Goal: Answer question/provide support

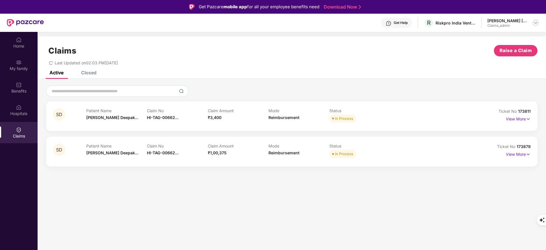
click at [538, 22] on div at bounding box center [535, 22] width 7 height 7
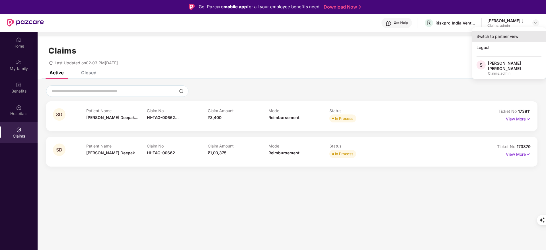
click at [510, 37] on div "Switch to partner view" at bounding box center [509, 36] width 74 height 11
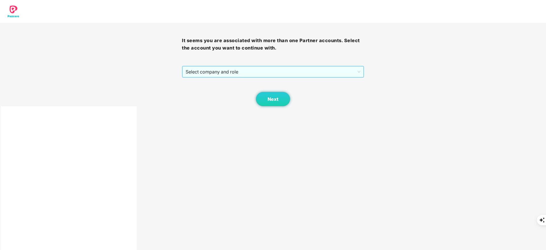
drag, startPoint x: 224, startPoint y: 80, endPoint x: 221, endPoint y: 67, distance: 13.7
click at [221, 67] on div "It seems you are associated with more than one Partner accounts. Select the acc…" at bounding box center [273, 64] width 182 height 83
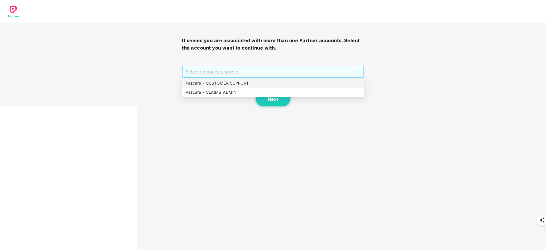
click at [221, 67] on span "Select company and role" at bounding box center [273, 71] width 174 height 11
click at [220, 81] on div "Pazcare - CUSTOMER_SUPPORT" at bounding box center [273, 83] width 175 height 6
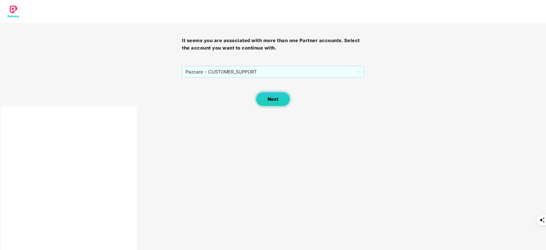
click at [263, 94] on button "Next" at bounding box center [273, 99] width 34 height 14
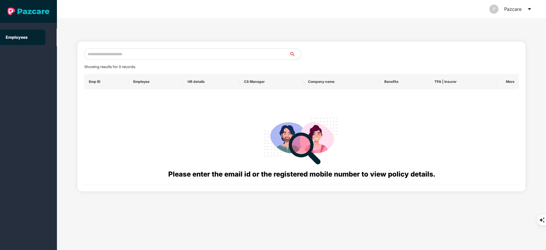
click at [113, 53] on input "text" at bounding box center [186, 53] width 205 height 11
paste input "**********"
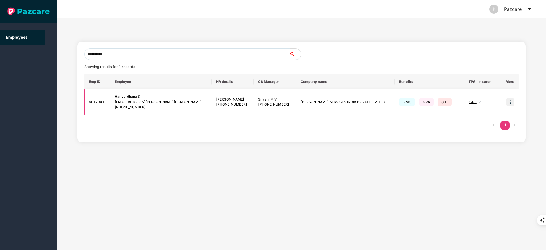
type input "**********"
click at [507, 100] on img at bounding box center [510, 102] width 8 height 8
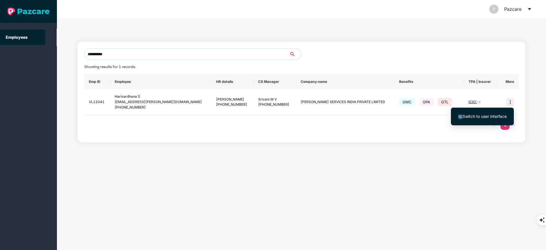
click at [480, 117] on span "Switch to user interface" at bounding box center [484, 116] width 44 height 5
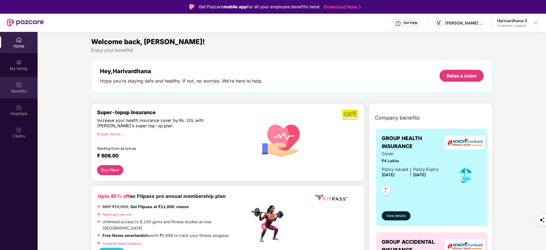
click at [17, 94] on div "Benefits" at bounding box center [19, 87] width 38 height 21
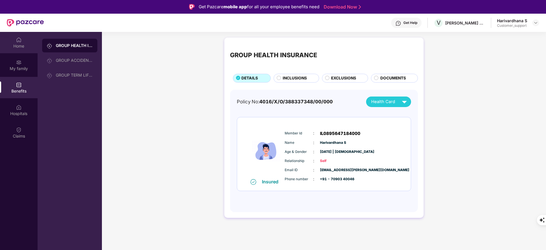
click at [23, 43] on div "Home" at bounding box center [19, 46] width 38 height 6
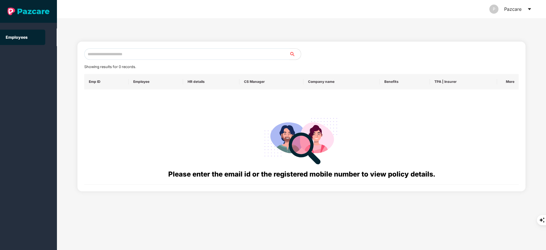
click at [132, 53] on input "text" at bounding box center [186, 53] width 205 height 11
paste input "**********"
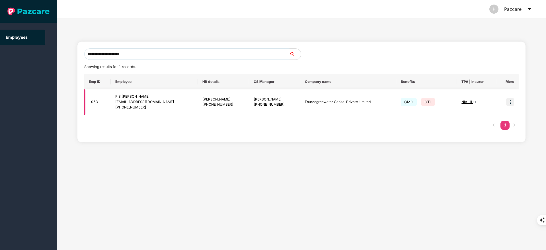
type input "**********"
click at [511, 102] on img at bounding box center [510, 102] width 8 height 8
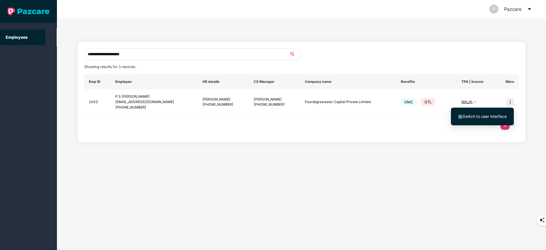
click at [500, 113] on span "Switch to user interface" at bounding box center [482, 116] width 49 height 6
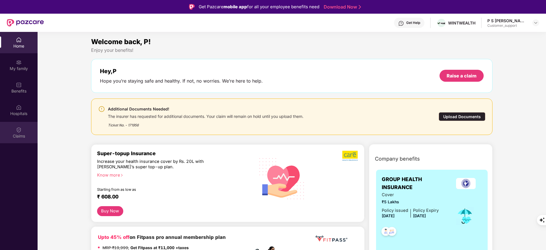
click at [13, 134] on div "Claims" at bounding box center [19, 136] width 38 height 6
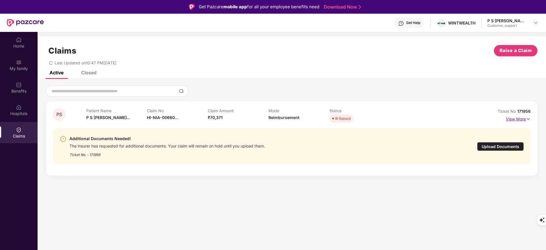
click at [516, 120] on p "View More" at bounding box center [518, 118] width 25 height 8
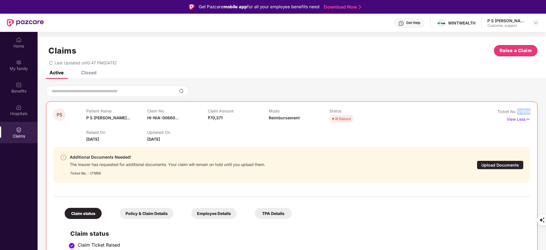
drag, startPoint x: 517, startPoint y: 112, endPoint x: 532, endPoint y: 111, distance: 15.1
click at [532, 111] on div "PS Patient Name P S Sai Hrith... Claim No HI-NIA-00660... Claim Amount ₹70,371 …" at bounding box center [291, 235] width 491 height 268
copy span "171956"
